Goal: Entertainment & Leisure: Browse casually

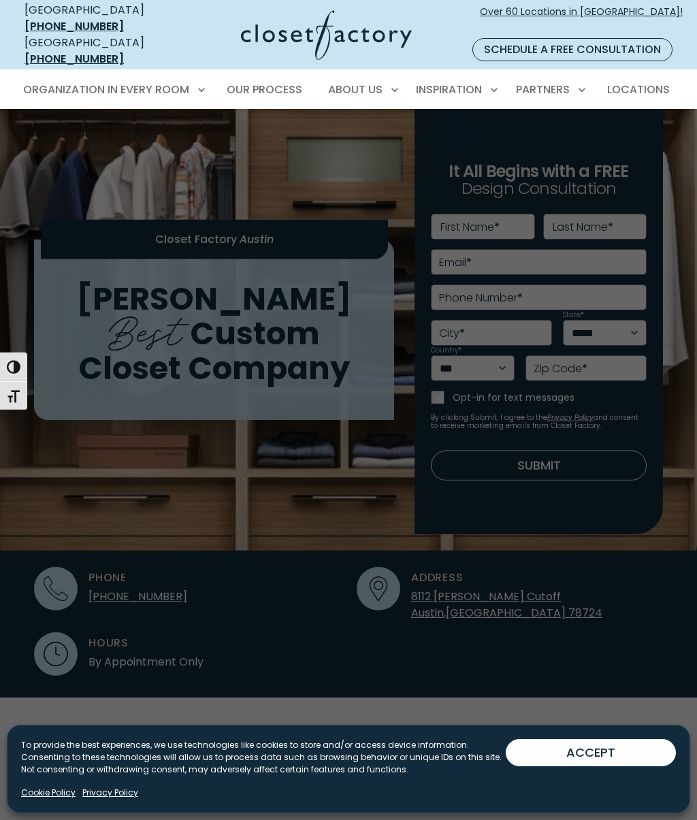
click at [449, 131] on span "Inspiration Gallery" at bounding box center [425, 138] width 102 height 14
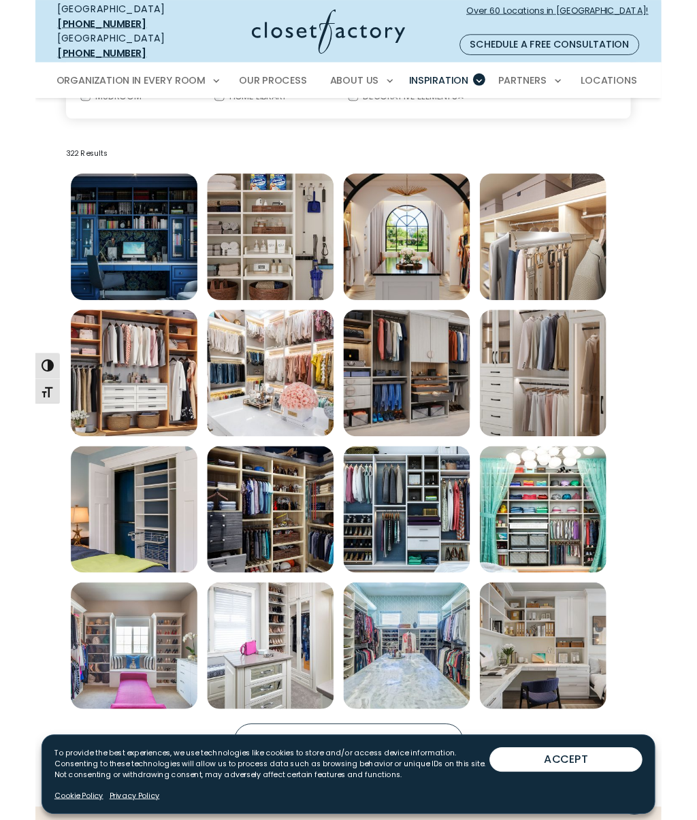
scroll to position [400, 0]
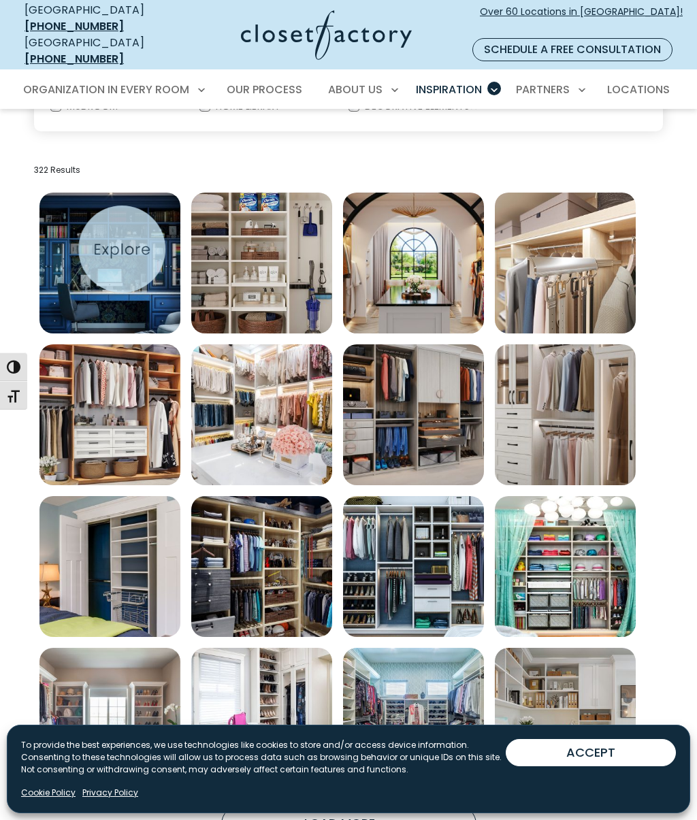
click at [127, 260] on img "Open inspiration gallery to preview enlarged image" at bounding box center [109, 263] width 141 height 141
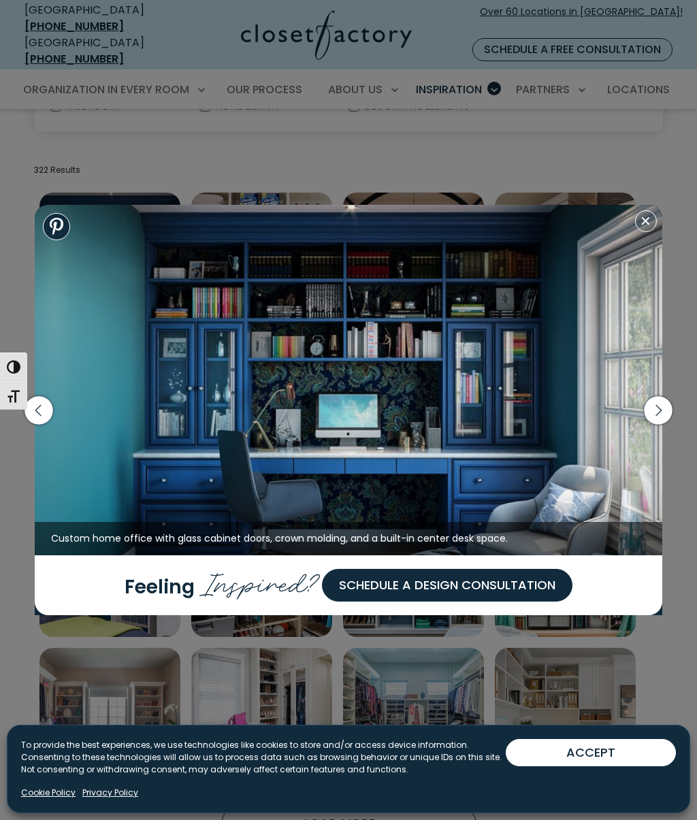
click at [656, 417] on icon "button" at bounding box center [658, 409] width 29 height 29
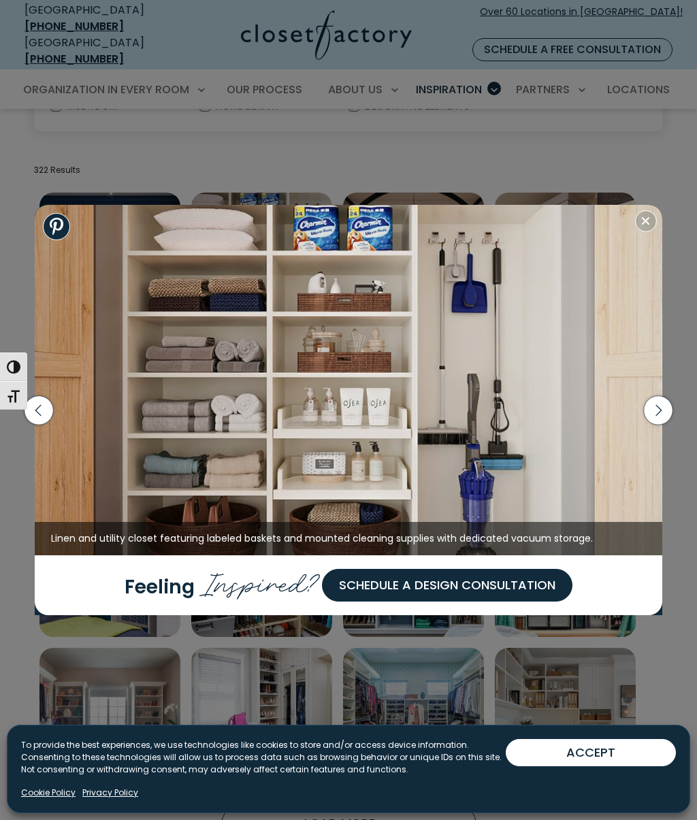
click at [660, 418] on icon "button" at bounding box center [658, 409] width 29 height 29
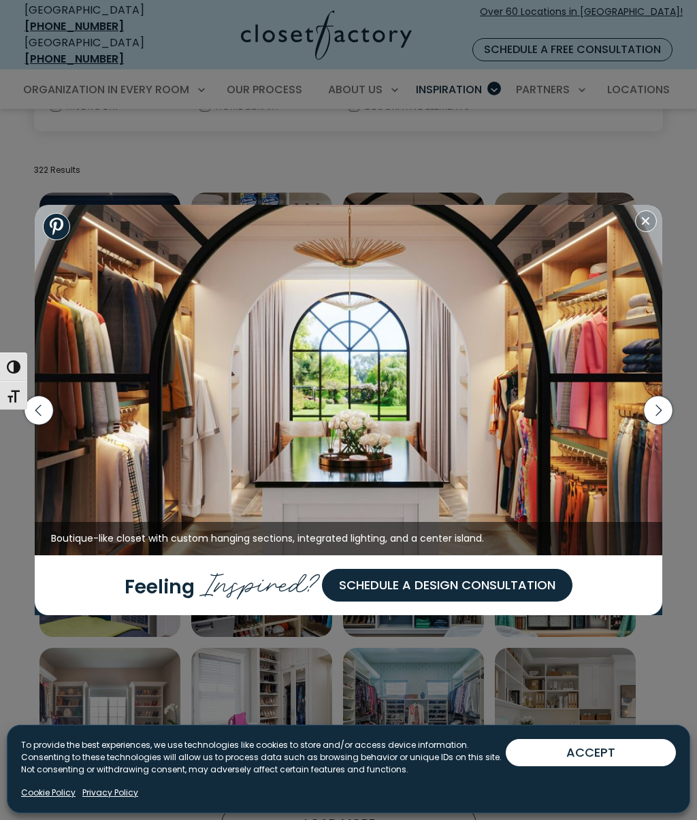
click at [665, 418] on icon "button" at bounding box center [658, 409] width 29 height 29
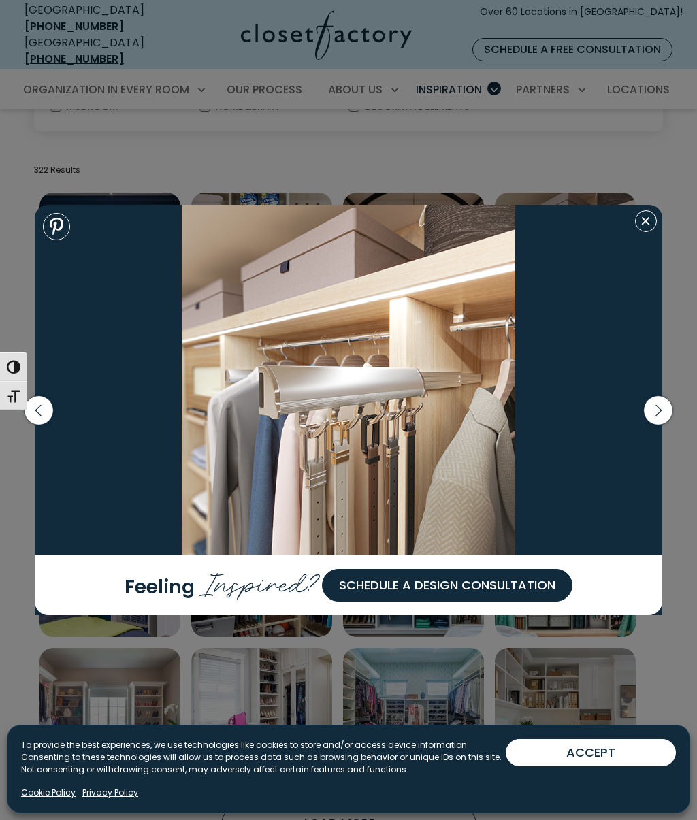
click at [668, 419] on icon "button" at bounding box center [658, 409] width 29 height 29
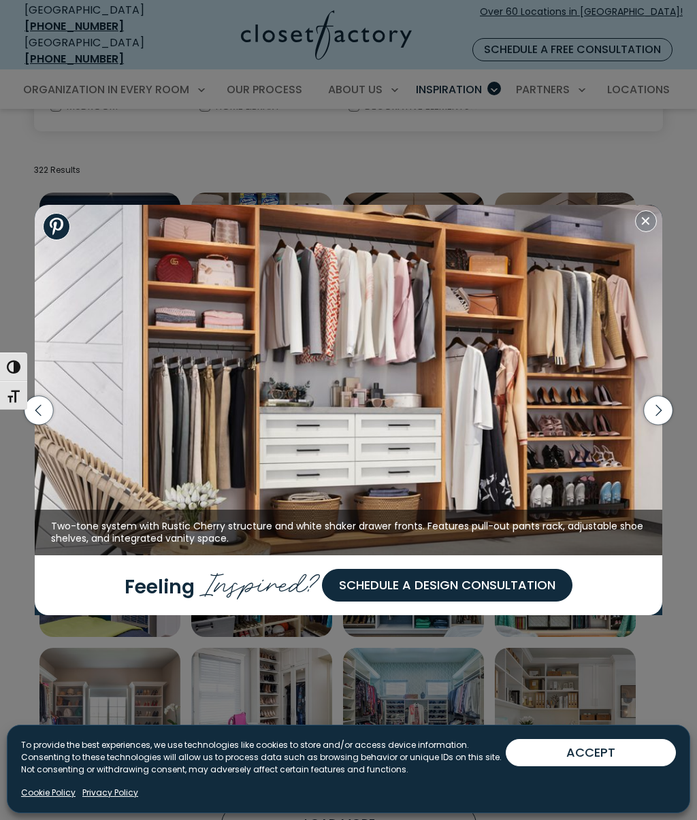
click at [673, 417] on icon "button" at bounding box center [657, 410] width 35 height 59
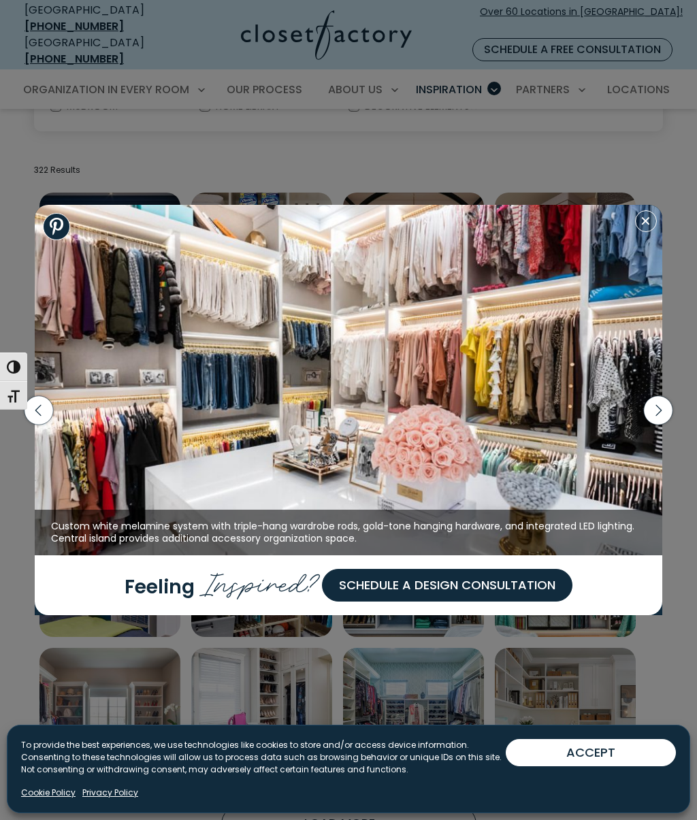
click at [664, 418] on icon "button" at bounding box center [658, 409] width 29 height 29
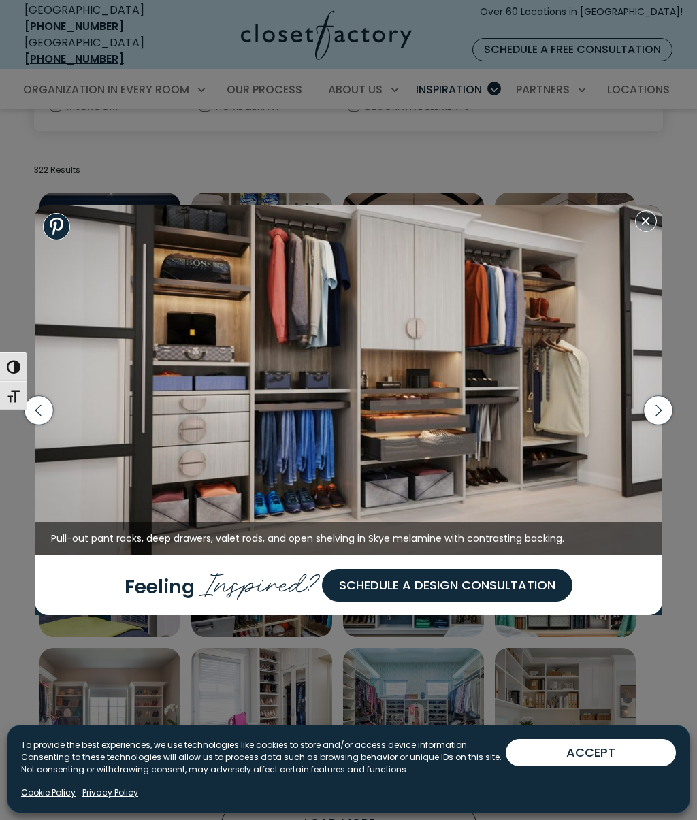
click at [668, 415] on icon "button" at bounding box center [658, 409] width 29 height 29
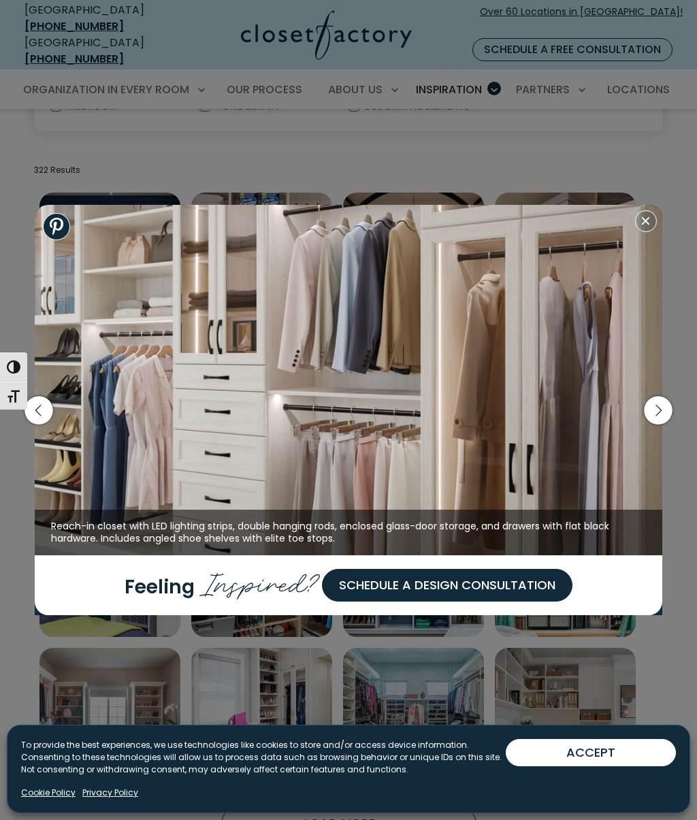
click at [668, 417] on icon "button" at bounding box center [658, 409] width 29 height 29
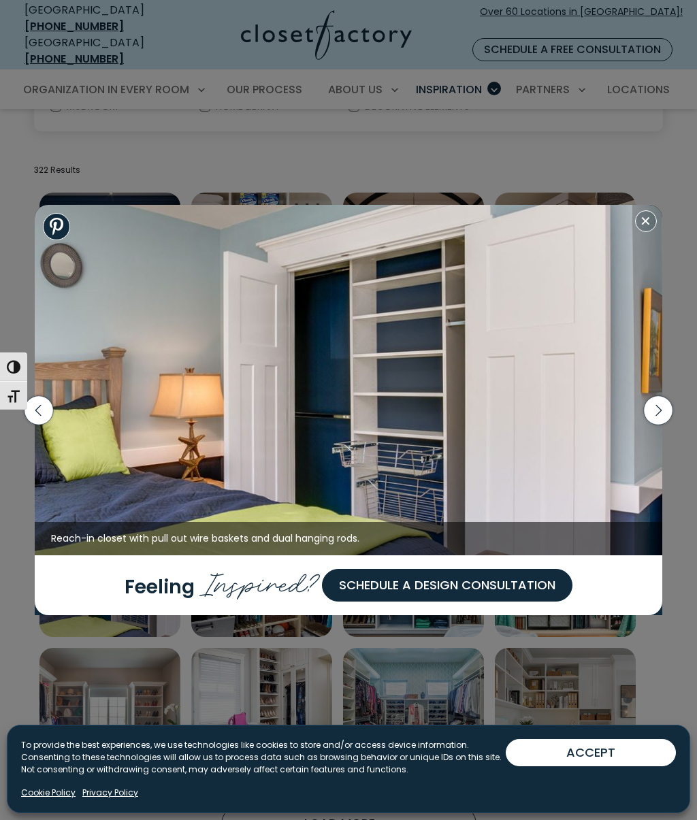
click at [664, 419] on icon "button" at bounding box center [658, 409] width 29 height 29
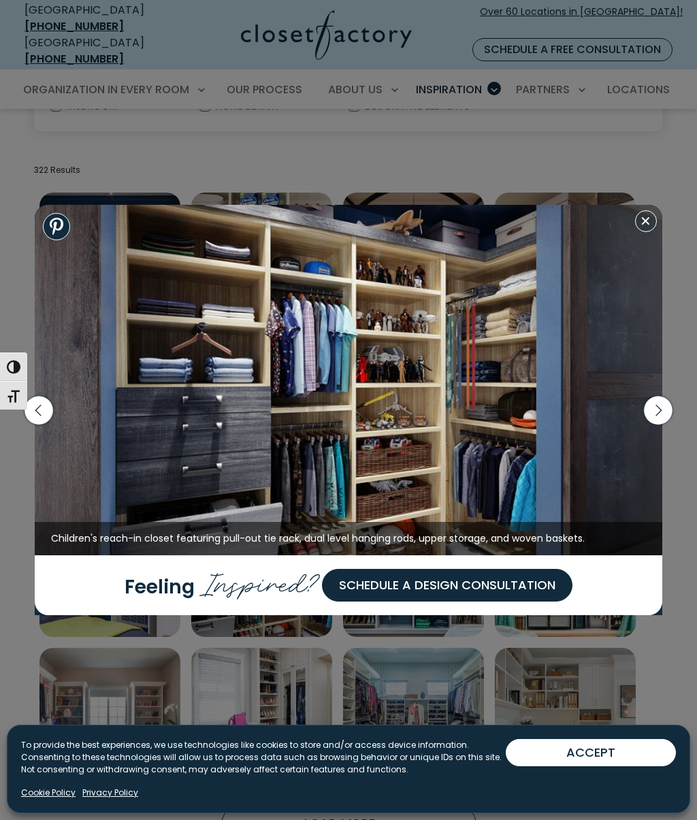
click at [670, 418] on icon "button" at bounding box center [658, 409] width 29 height 29
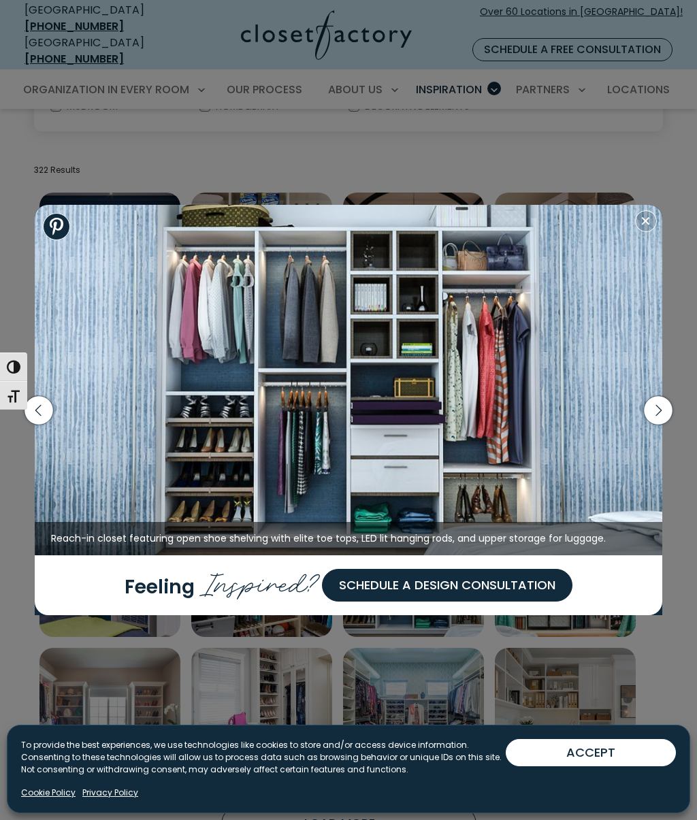
click at [670, 418] on icon "button" at bounding box center [658, 409] width 29 height 29
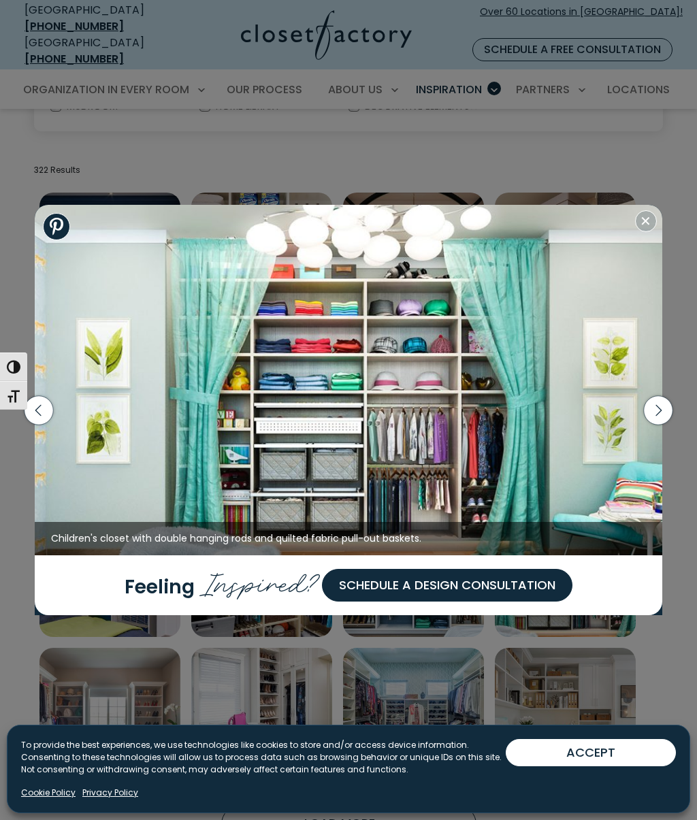
click at [668, 420] on icon "button" at bounding box center [658, 409] width 29 height 29
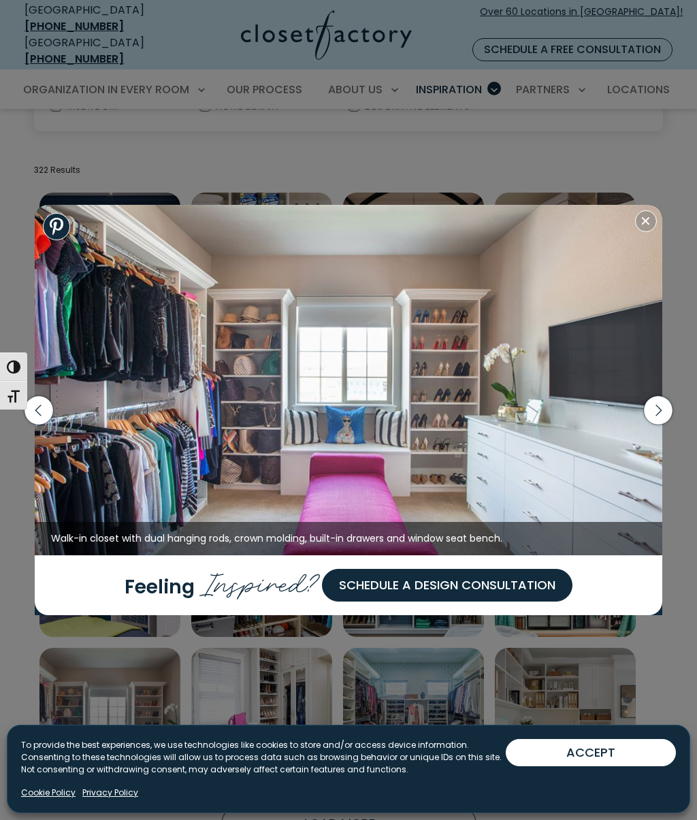
click at [668, 416] on icon "button" at bounding box center [658, 409] width 29 height 29
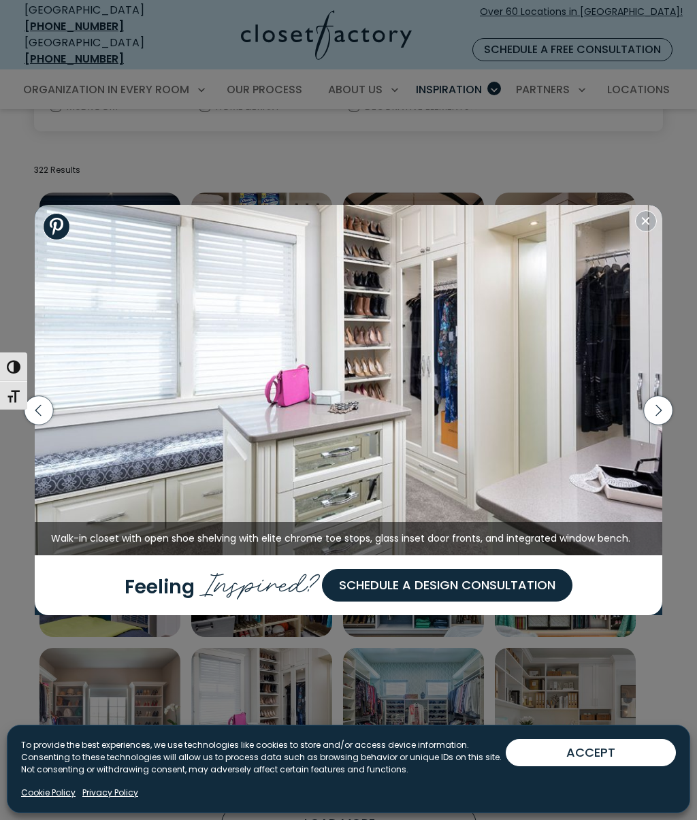
click at [659, 415] on icon "button" at bounding box center [658, 409] width 29 height 29
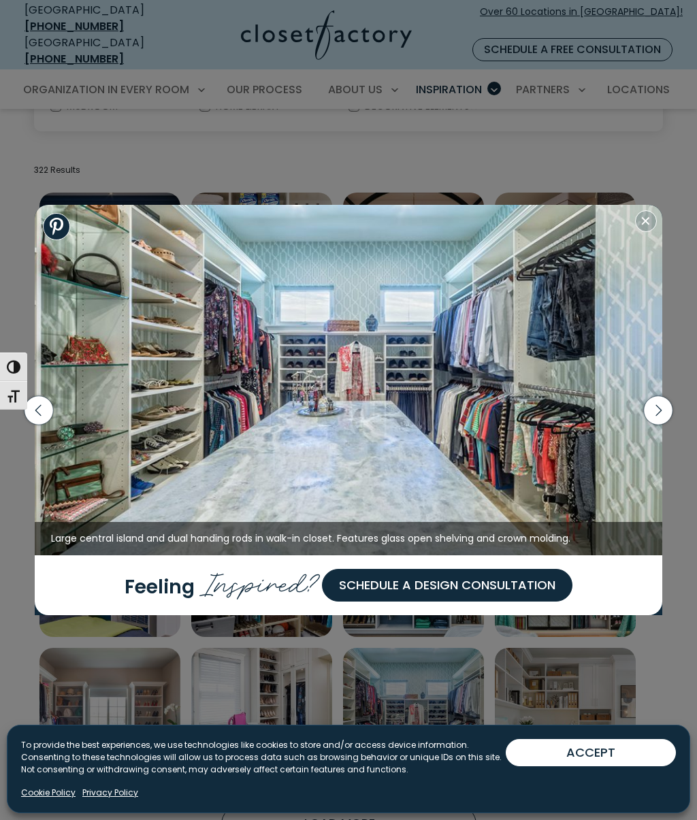
click at [665, 420] on icon "button" at bounding box center [658, 409] width 29 height 29
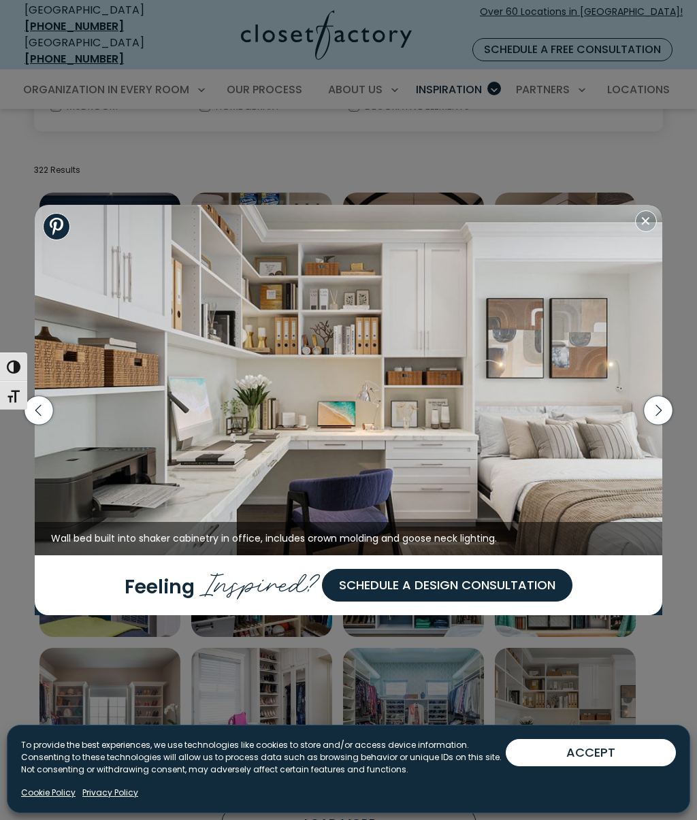
click at [674, 416] on icon "button" at bounding box center [657, 410] width 35 height 59
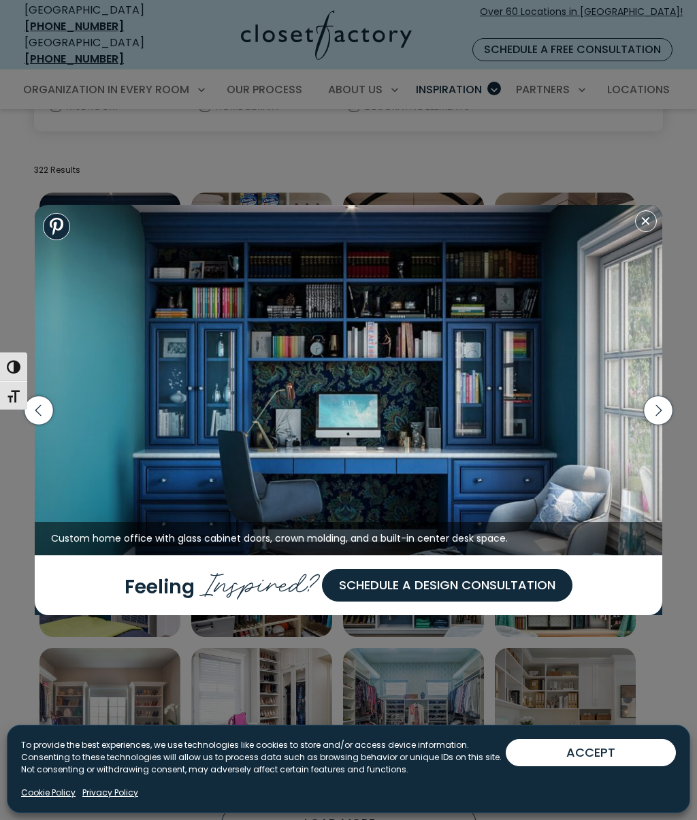
click at [672, 417] on icon "button" at bounding box center [657, 410] width 35 height 59
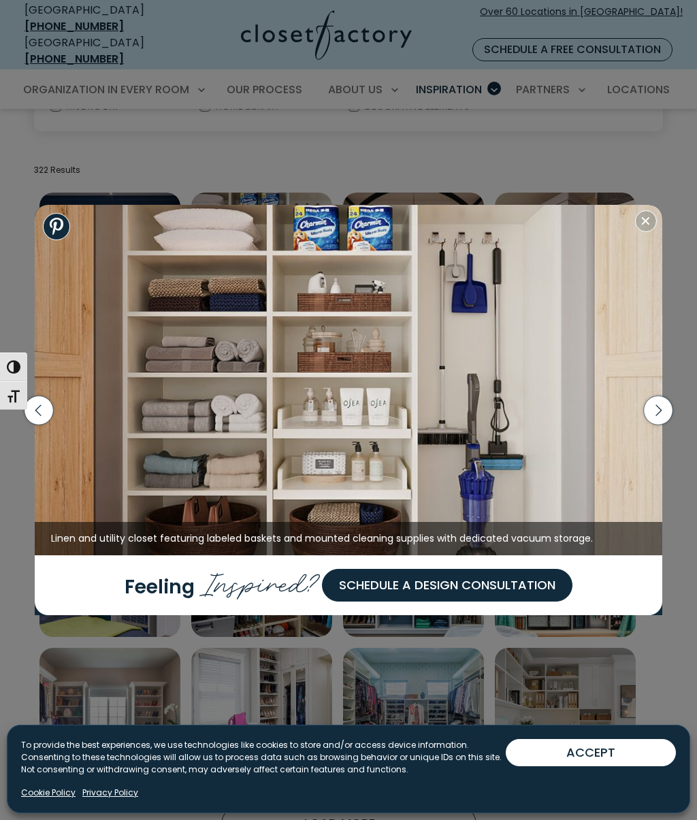
click at [672, 417] on icon "button" at bounding box center [657, 410] width 35 height 59
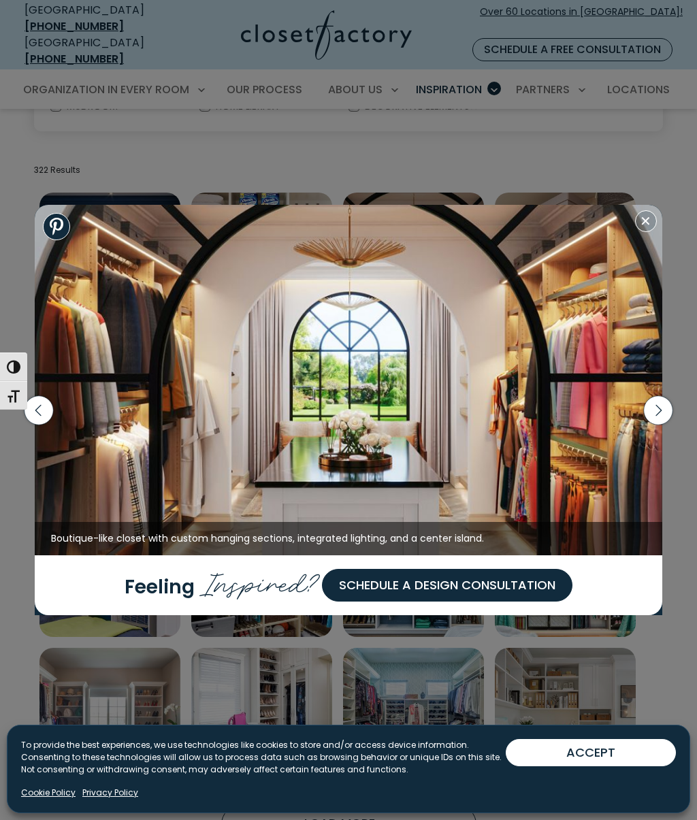
click at [636, 231] on img at bounding box center [348, 380] width 627 height 350
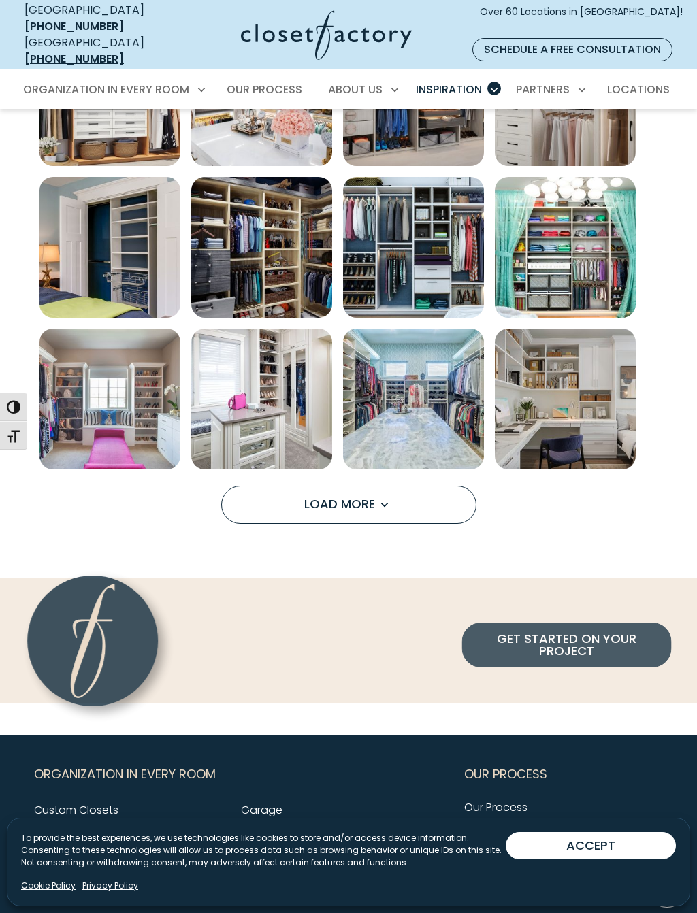
scroll to position [719, 0]
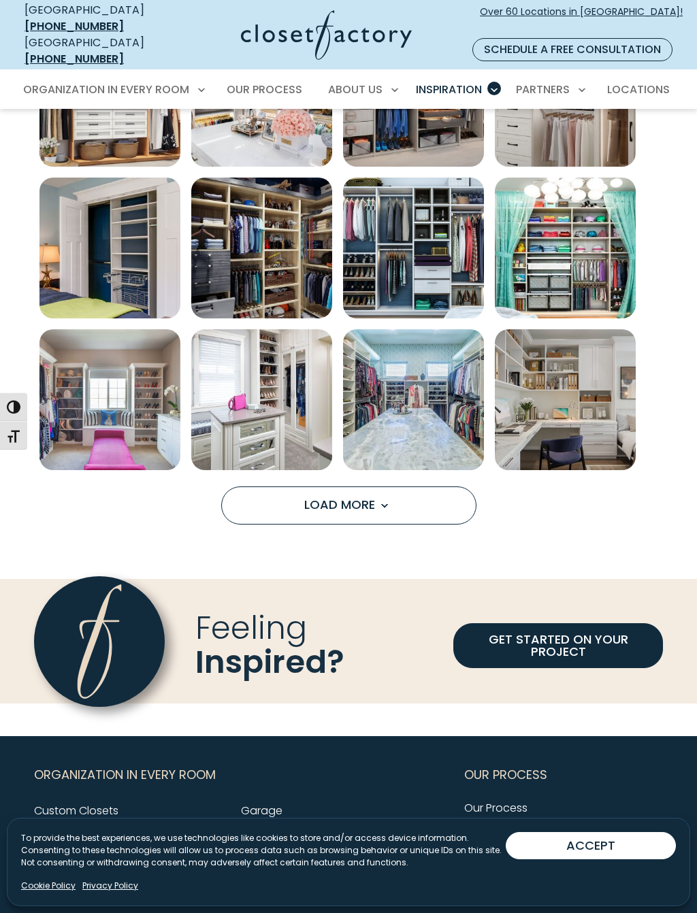
click at [401, 493] on button "Load More" at bounding box center [348, 506] width 255 height 38
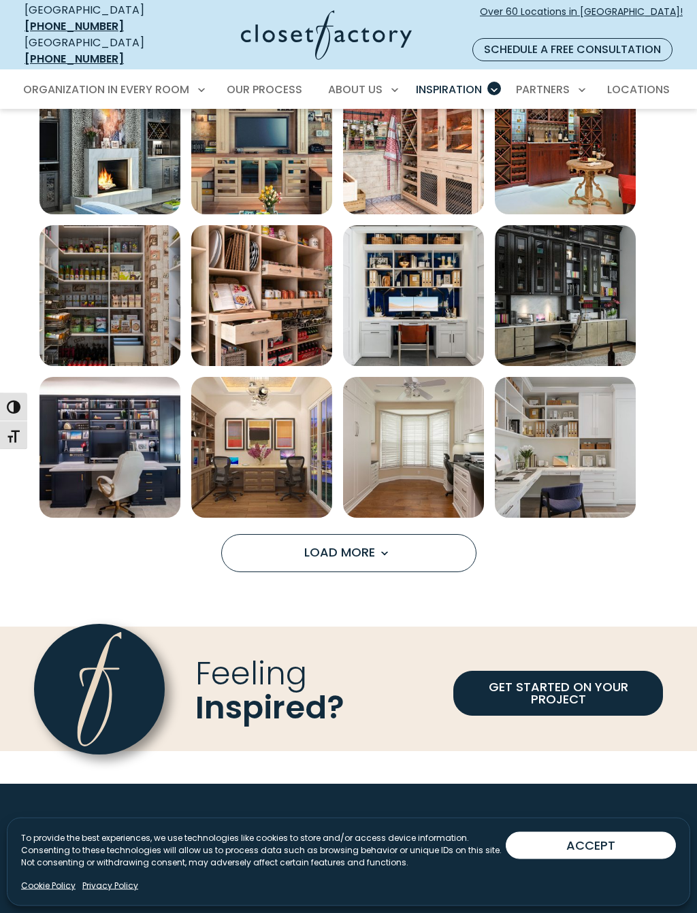
scroll to position [1278, 0]
click at [384, 544] on span "Load more inspiration gallery images" at bounding box center [384, 553] width 18 height 18
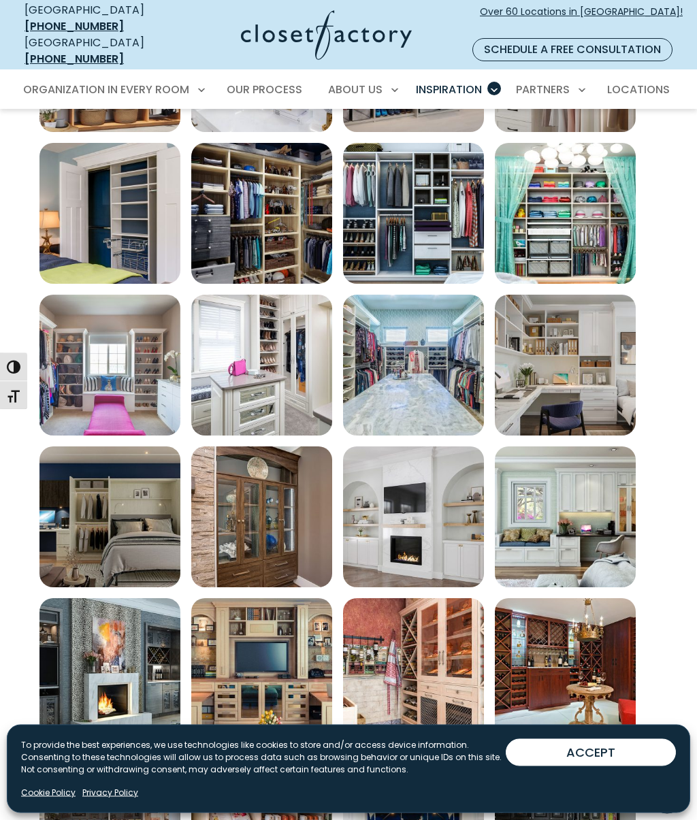
scroll to position [749, 0]
